Goal: Information Seeking & Learning: Learn about a topic

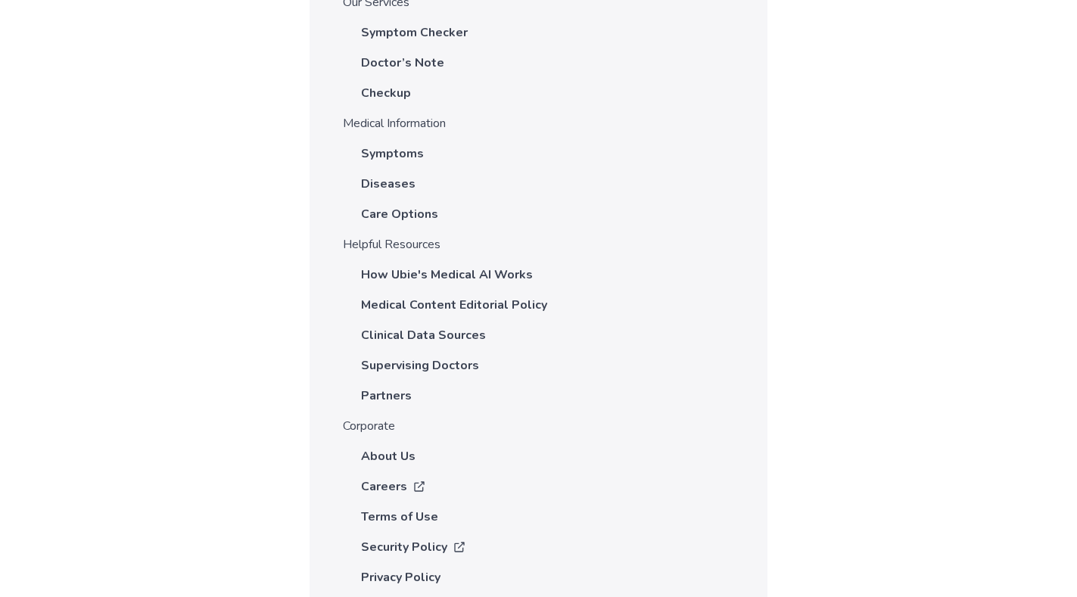
scroll to position [5299, 0]
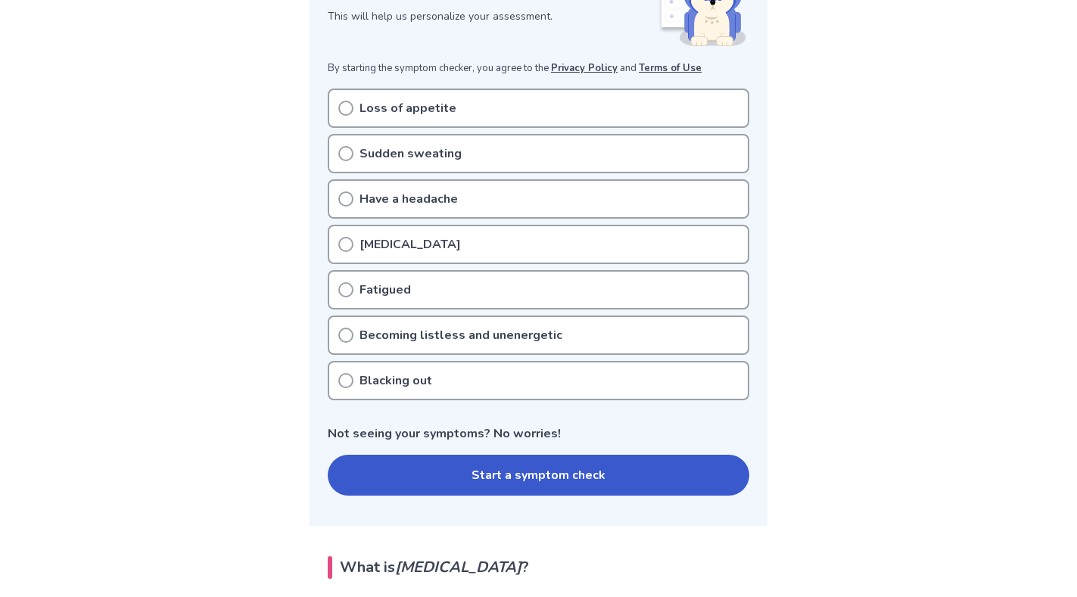
scroll to position [250, 0]
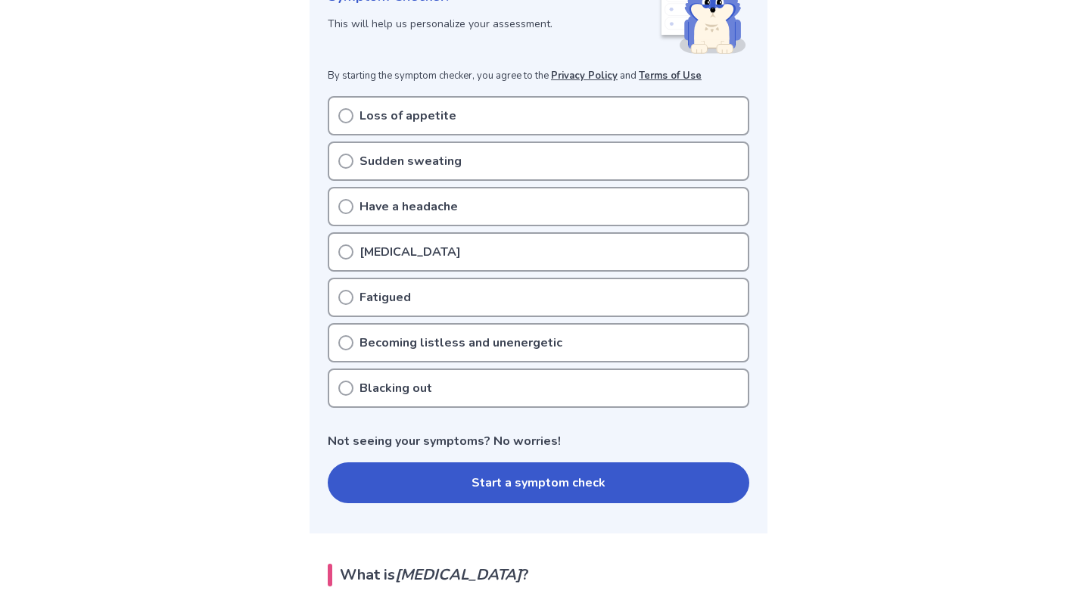
click at [541, 482] on button "Start a symptom check" at bounding box center [538, 482] width 421 height 41
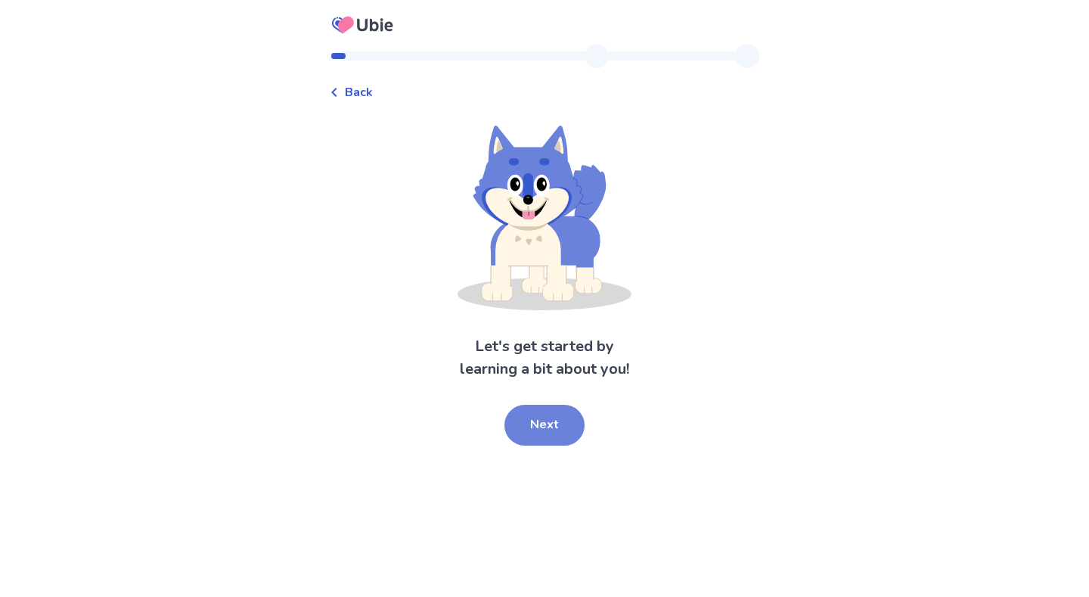
click at [545, 418] on button "Next" at bounding box center [545, 425] width 80 height 41
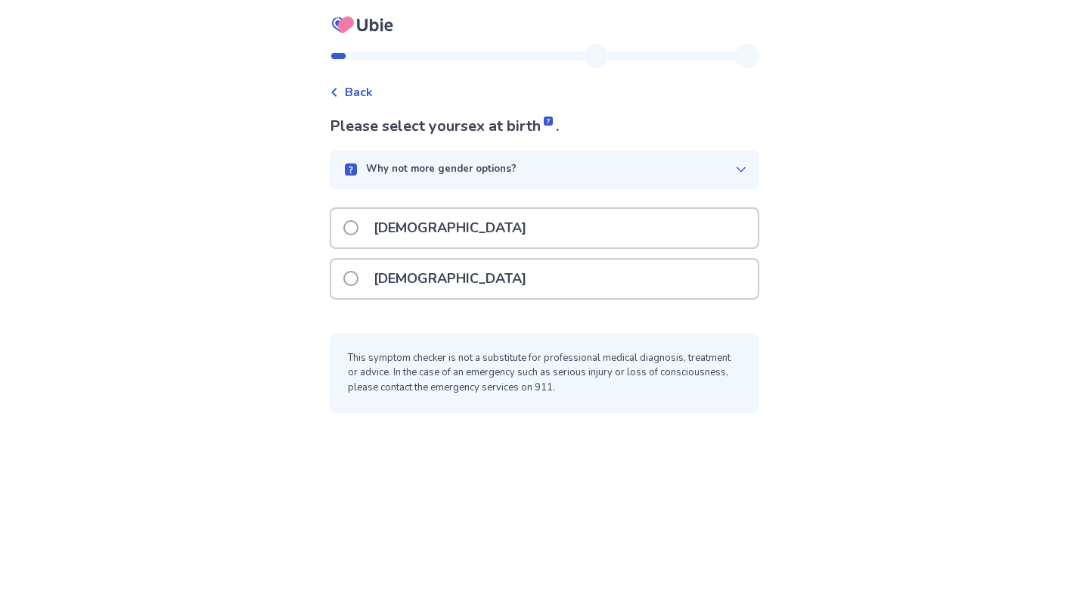
click at [350, 221] on span at bounding box center [350, 227] width 15 height 15
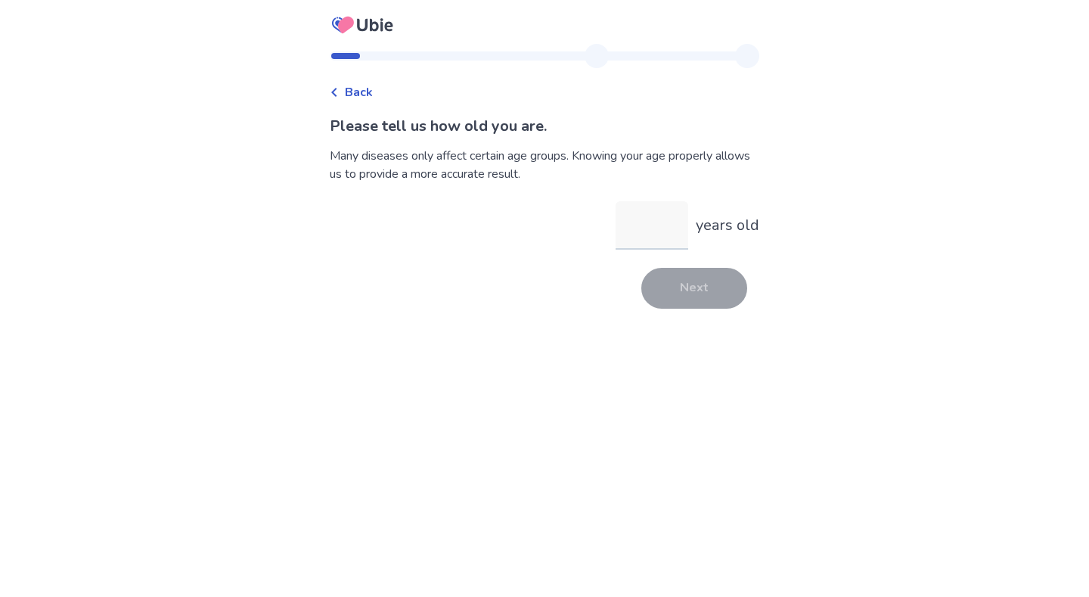
click at [624, 223] on input "years old" at bounding box center [652, 225] width 73 height 48
type input "**"
click at [691, 279] on button "Next" at bounding box center [695, 288] width 106 height 41
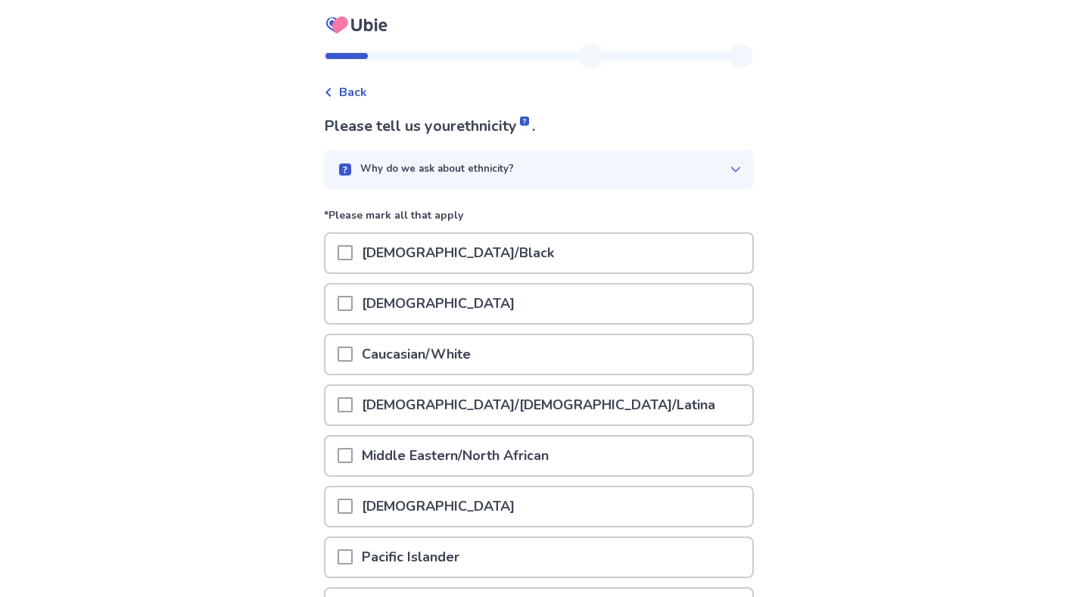
click at [343, 348] on span at bounding box center [344, 354] width 15 height 15
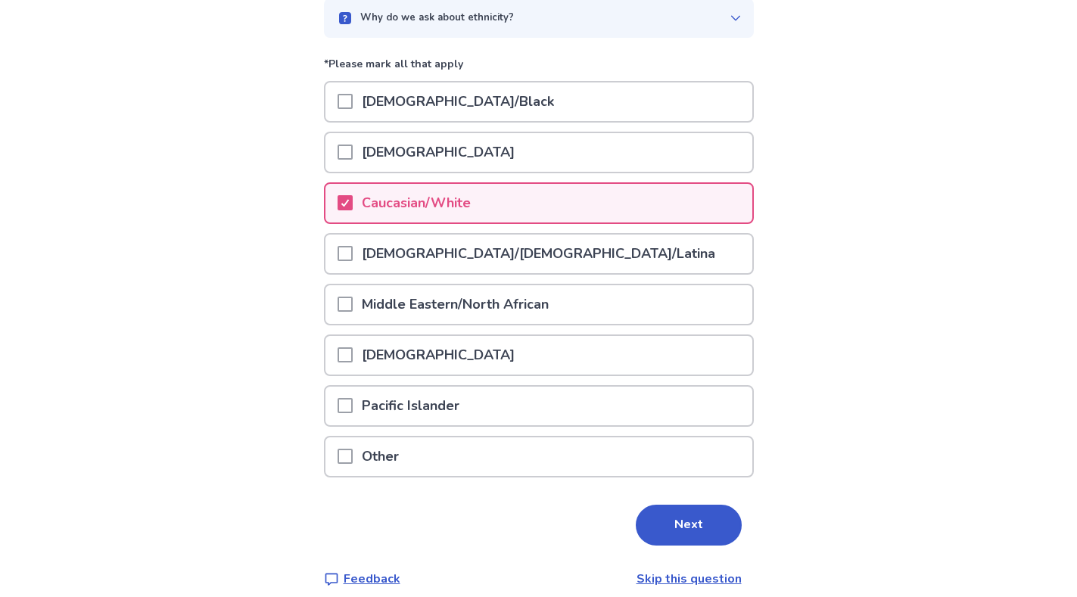
scroll to position [166, 0]
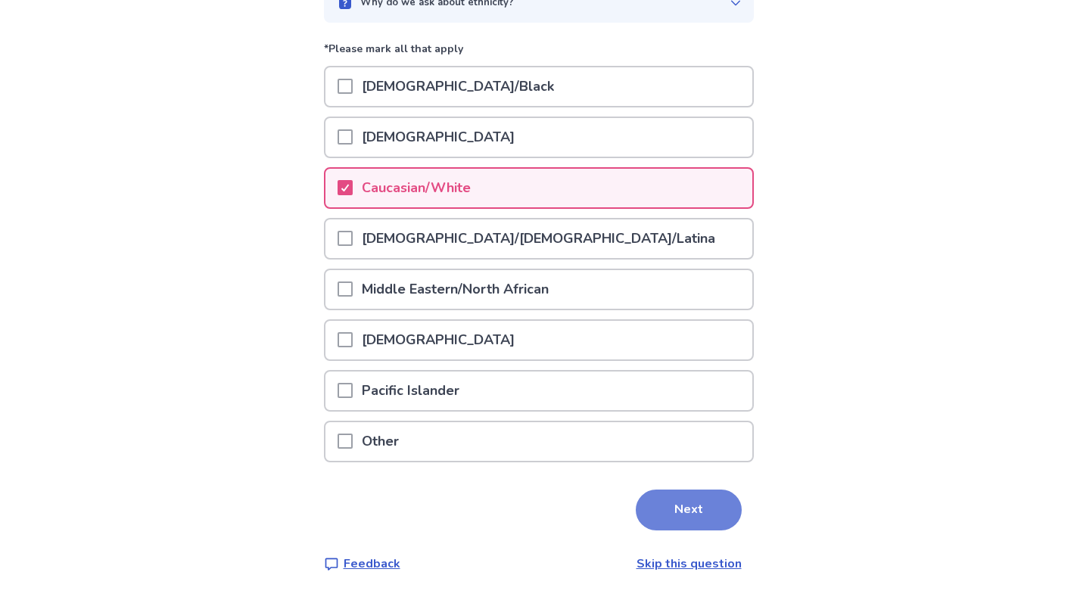
click at [688, 503] on button "Next" at bounding box center [689, 509] width 106 height 41
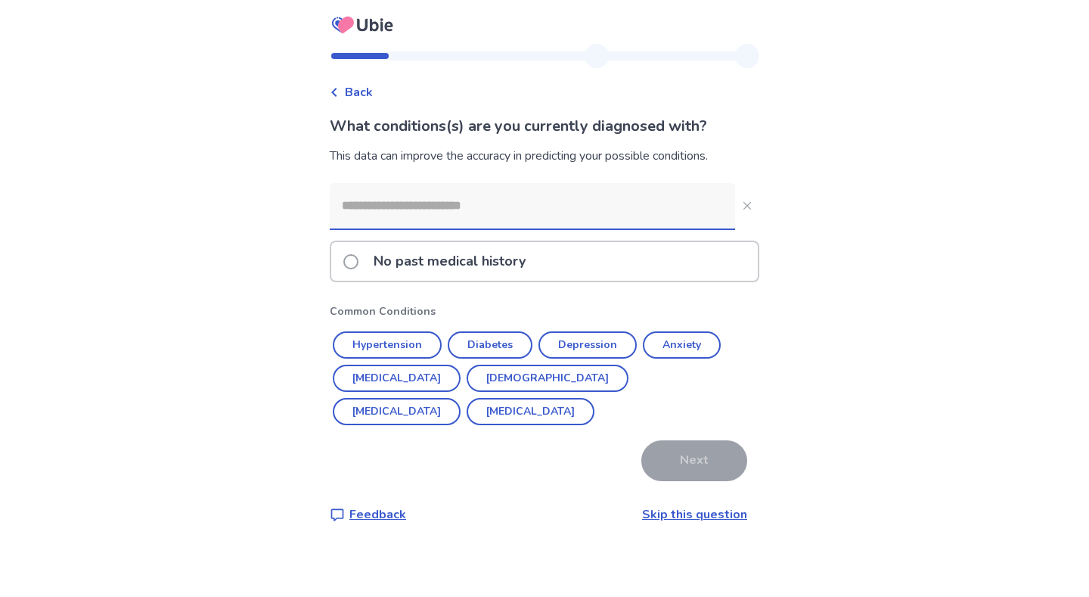
click at [681, 509] on link "Skip this question" at bounding box center [694, 514] width 105 height 17
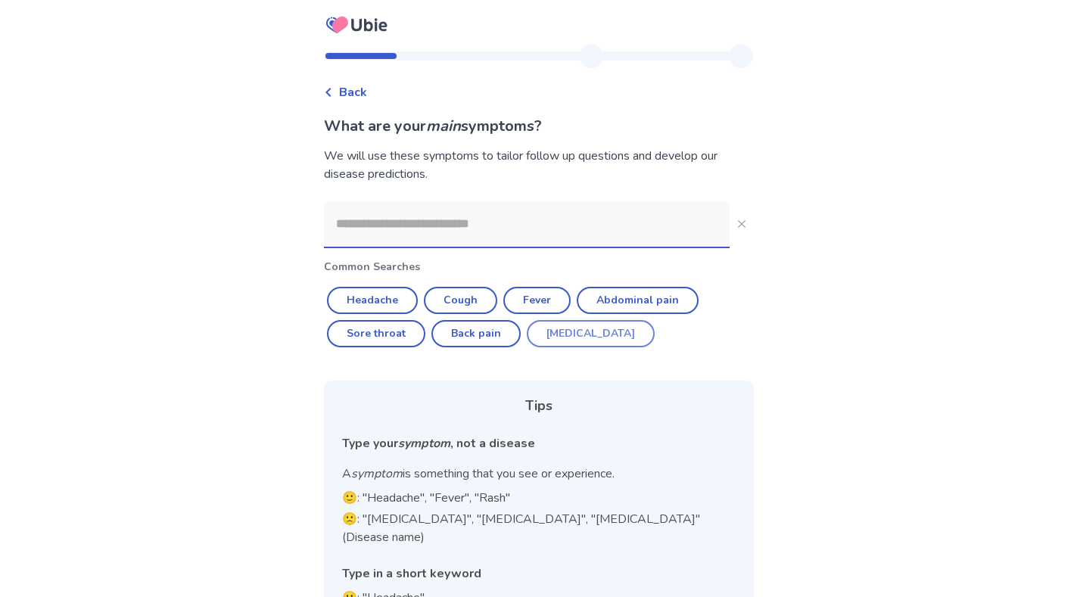
click at [564, 334] on button "[MEDICAL_DATA]" at bounding box center [591, 333] width 128 height 27
type input "********"
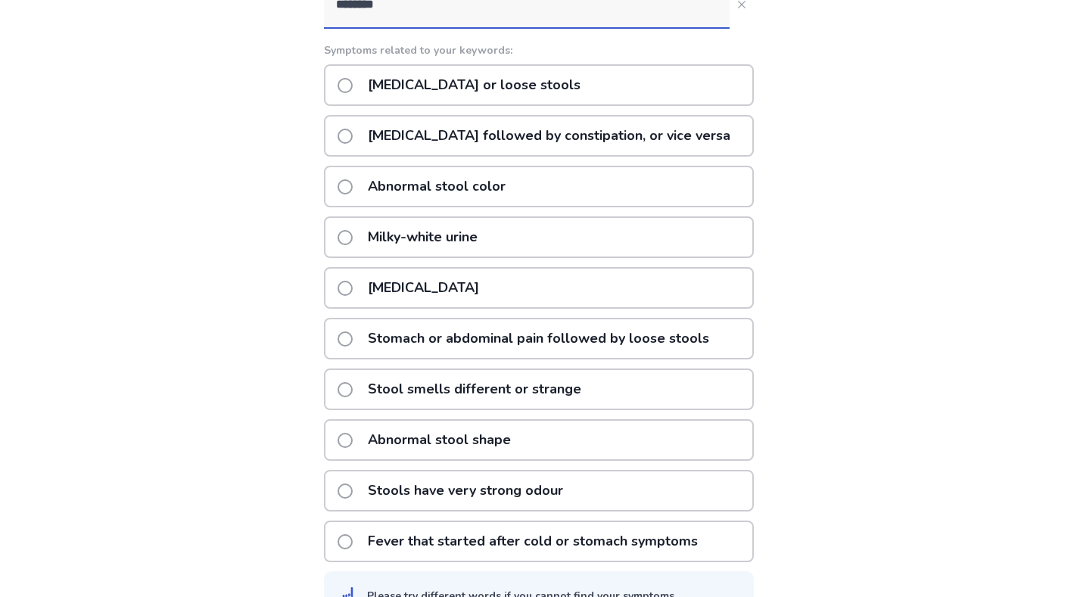
scroll to position [261, 0]
